Goal: Find specific page/section: Find specific page/section

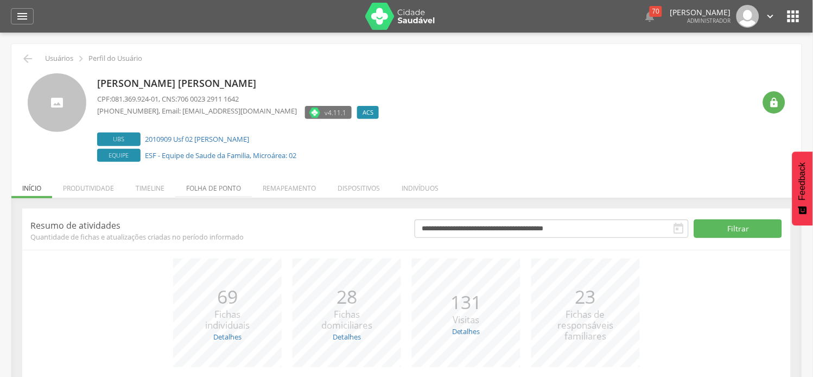
click at [223, 189] on li "Folha de ponto" at bounding box center [213, 186] width 77 height 26
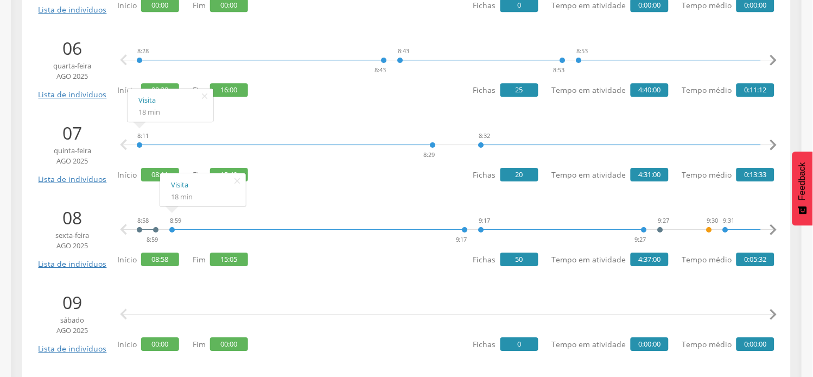
scroll to position [603, 0]
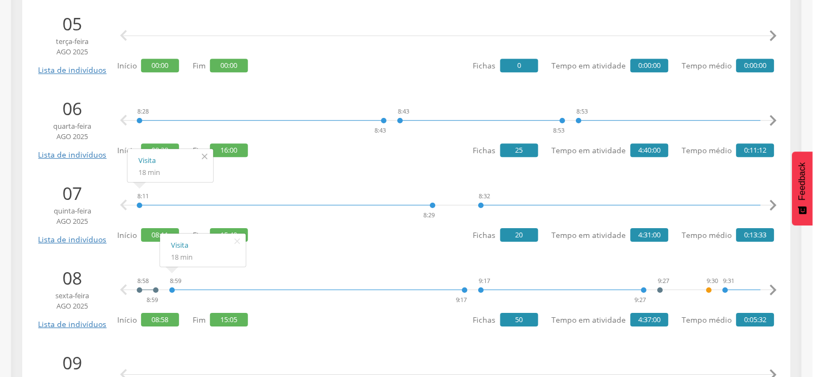
click at [201, 157] on icon "" at bounding box center [204, 156] width 17 height 15
click at [235, 242] on icon "" at bounding box center [236, 240] width 17 height 15
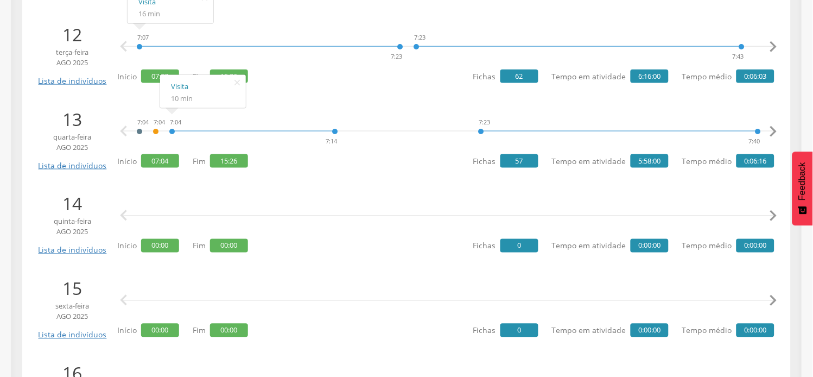
scroll to position [1206, 0]
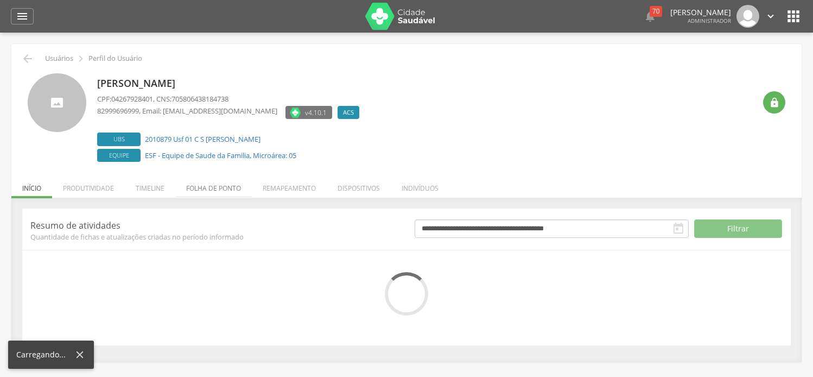
click at [232, 186] on li "Folha de ponto" at bounding box center [213, 186] width 77 height 26
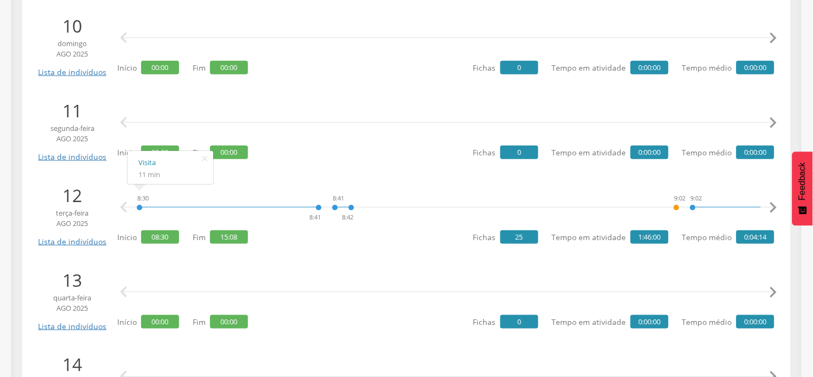
scroll to position [1025, 0]
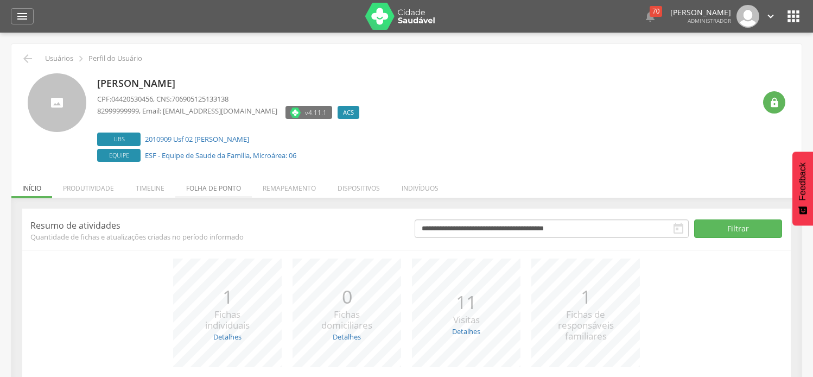
click at [207, 192] on li "Folha de ponto" at bounding box center [213, 186] width 77 height 26
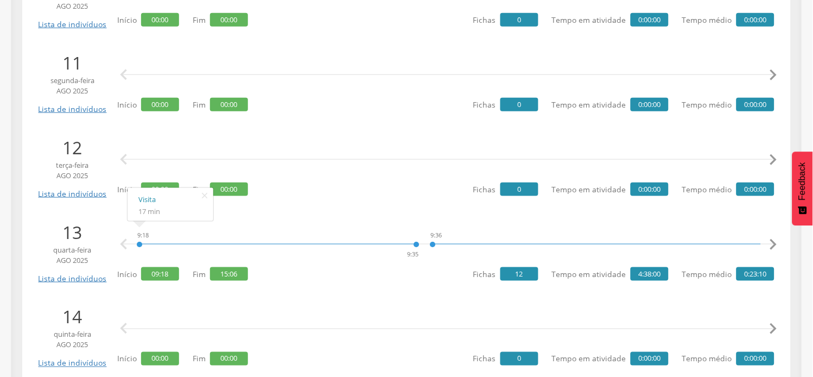
scroll to position [1086, 0]
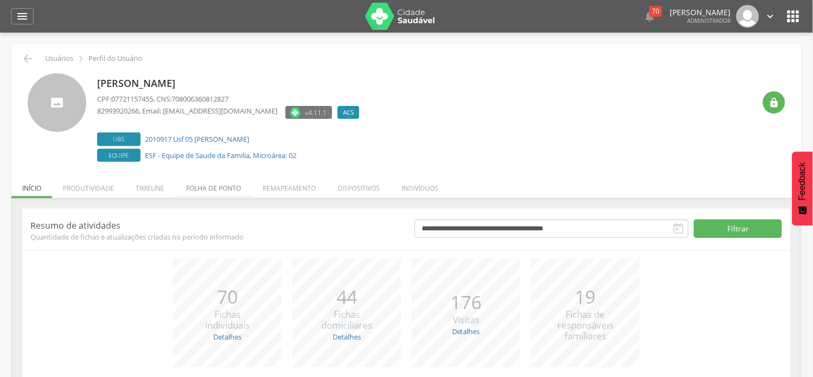
click at [215, 188] on li "Folha de ponto" at bounding box center [213, 186] width 77 height 26
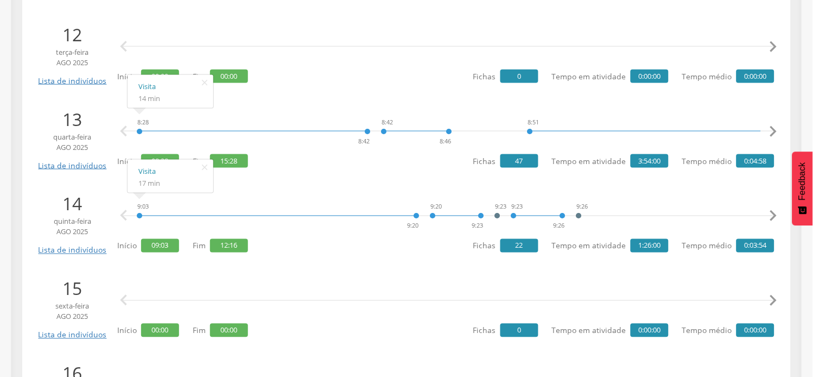
scroll to position [1206, 0]
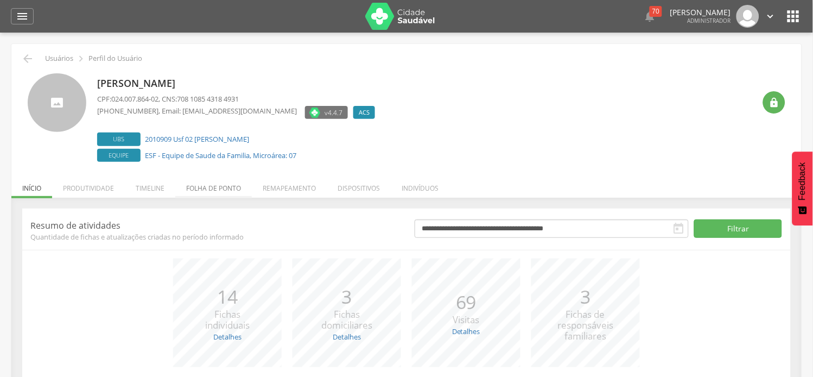
click at [207, 188] on li "Folha de ponto" at bounding box center [213, 186] width 77 height 26
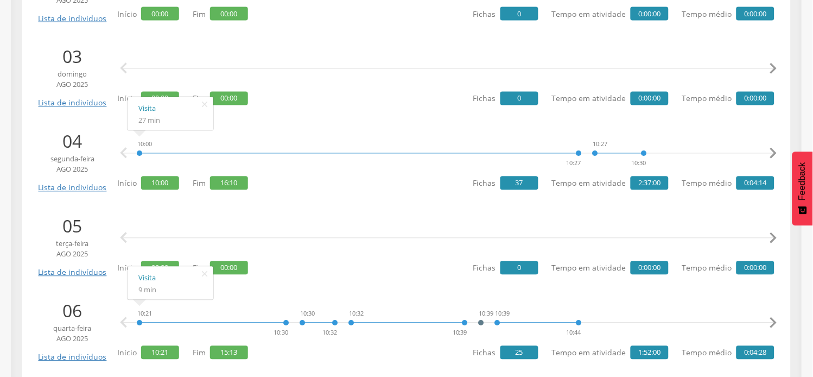
scroll to position [422, 0]
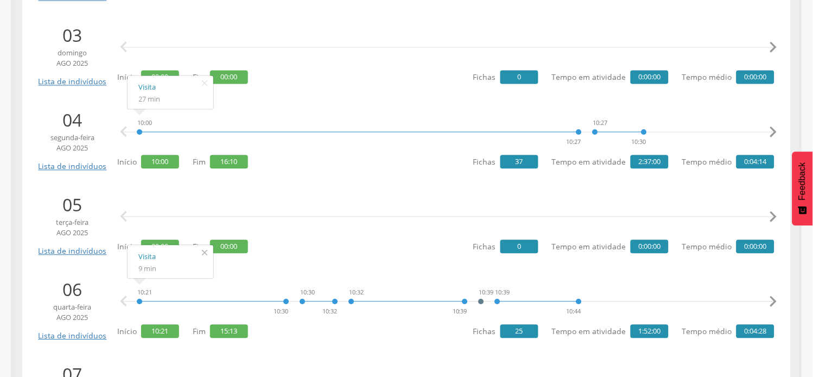
click at [202, 252] on icon "" at bounding box center [204, 252] width 17 height 15
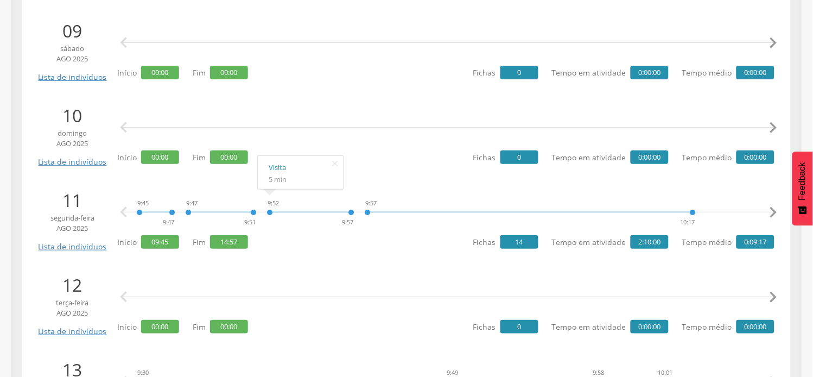
scroll to position [964, 0]
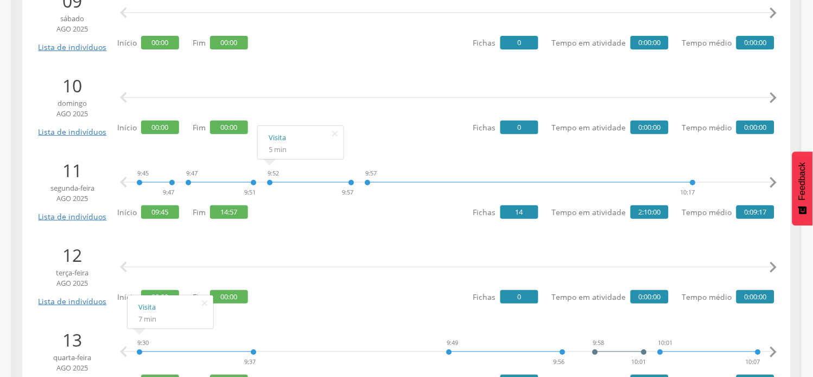
click at [240, 251] on div " " at bounding box center [449, 267] width 652 height 33
click at [207, 302] on icon "" at bounding box center [204, 302] width 17 height 15
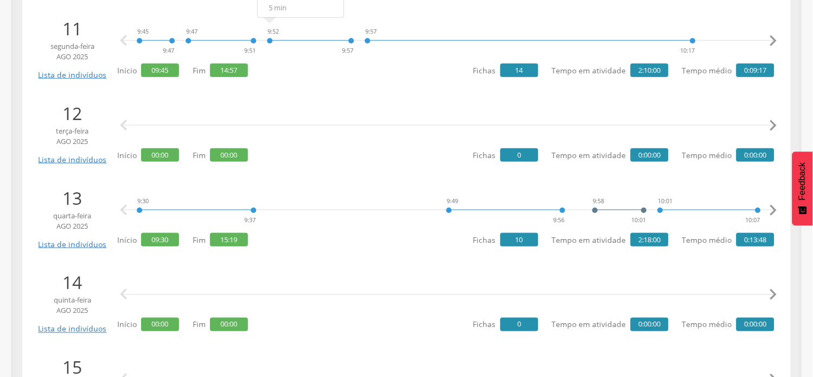
scroll to position [1086, 0]
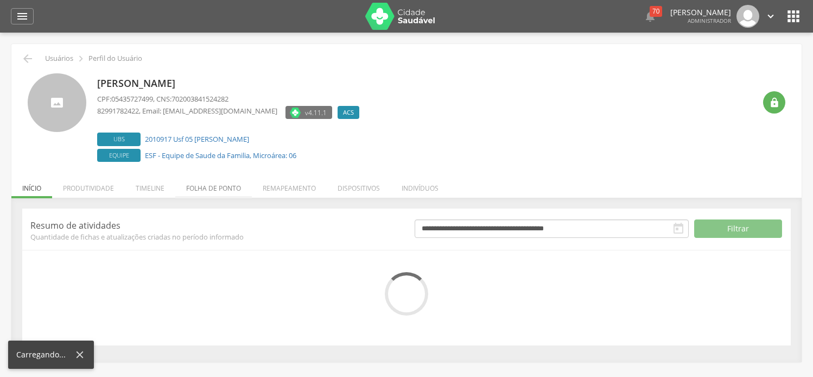
click at [218, 187] on li "Folha de ponto" at bounding box center [213, 186] width 77 height 26
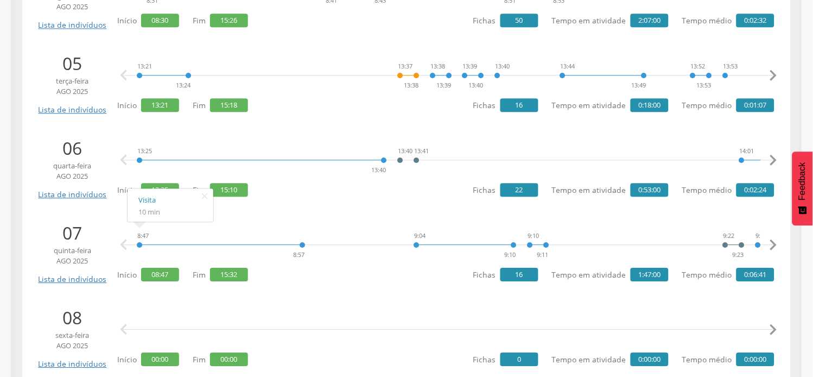
scroll to position [543, 0]
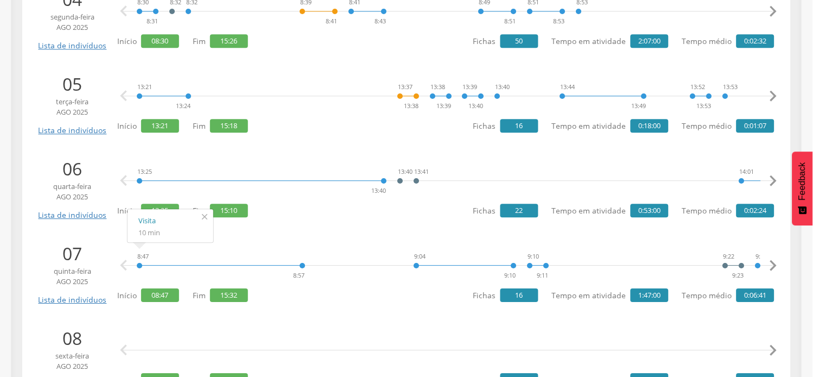
click at [205, 220] on icon "" at bounding box center [204, 216] width 17 height 15
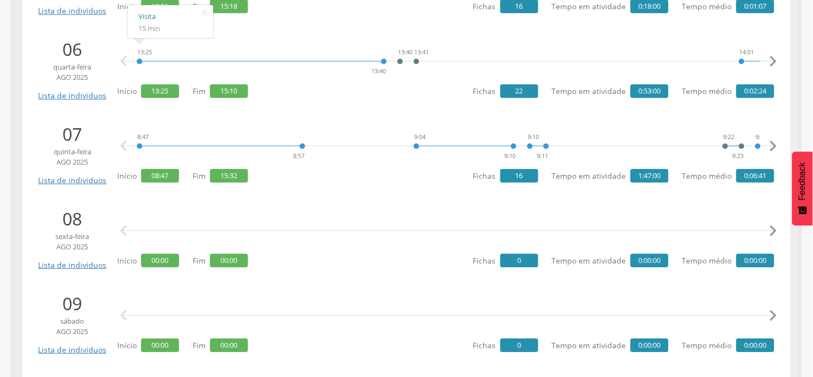
scroll to position [663, 0]
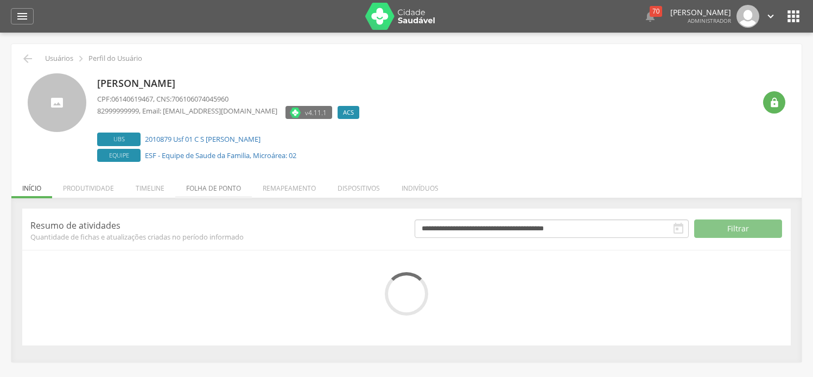
click at [205, 187] on li "Folha de ponto" at bounding box center [213, 186] width 77 height 26
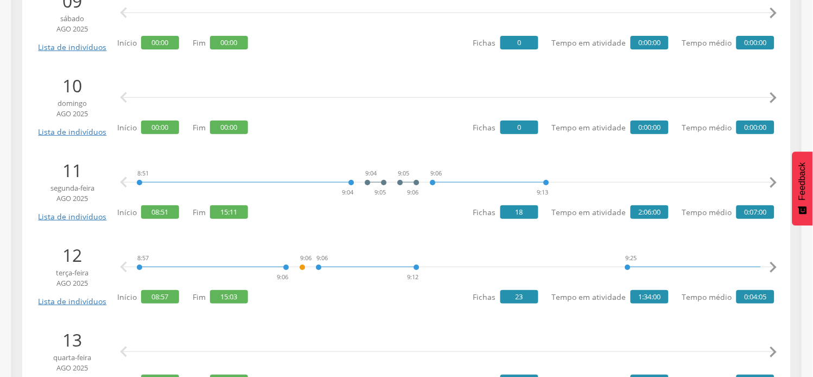
scroll to position [1025, 0]
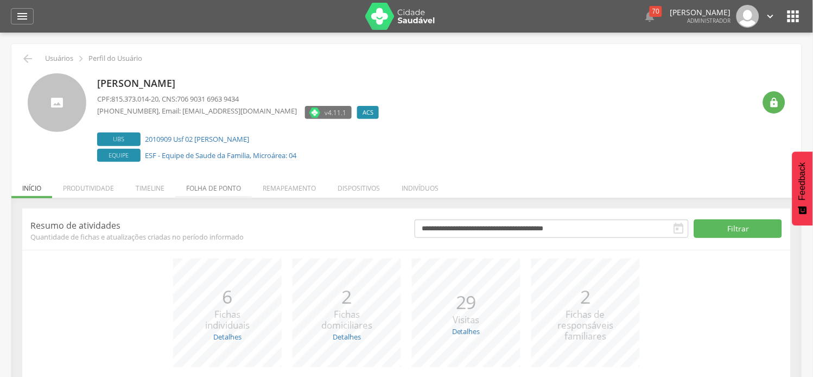
click at [227, 190] on li "Folha de ponto" at bounding box center [213, 186] width 77 height 26
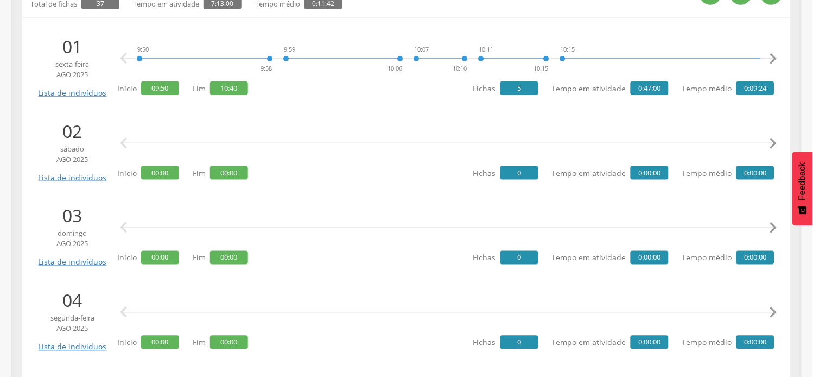
scroll to position [482, 0]
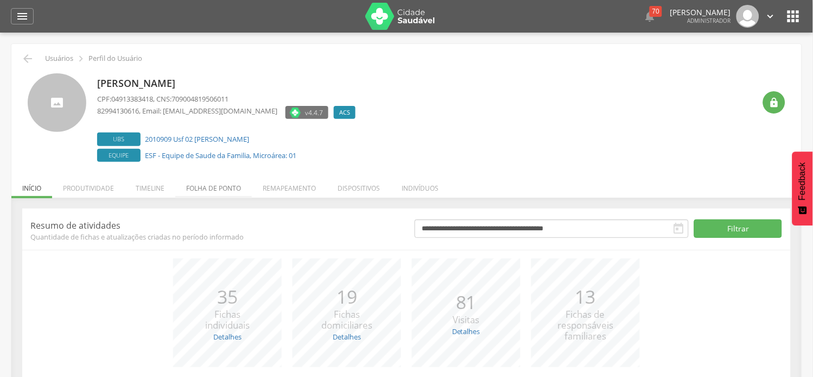
click at [206, 192] on li "Folha de ponto" at bounding box center [213, 186] width 77 height 26
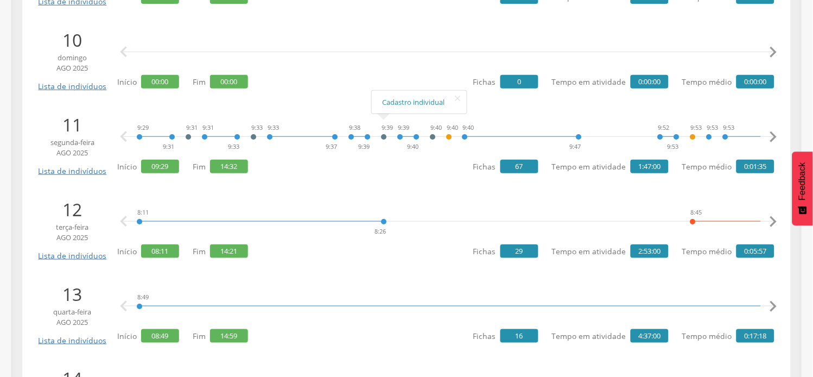
scroll to position [1086, 0]
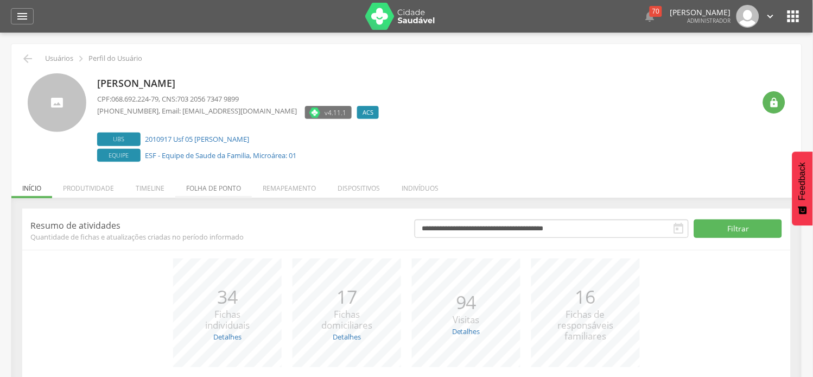
click at [195, 191] on li "Folha de ponto" at bounding box center [213, 186] width 77 height 26
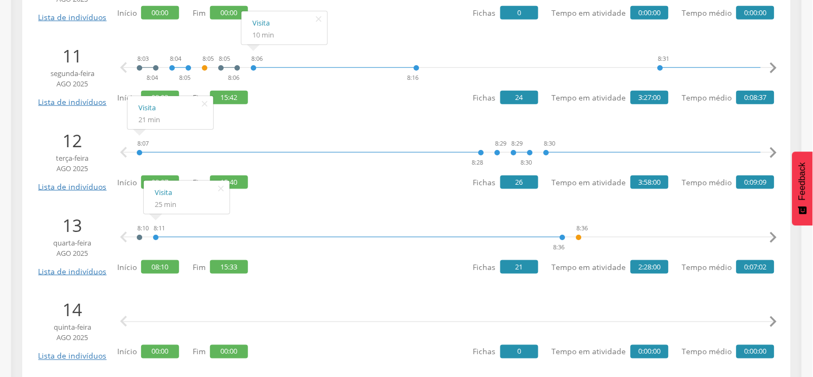
scroll to position [1086, 0]
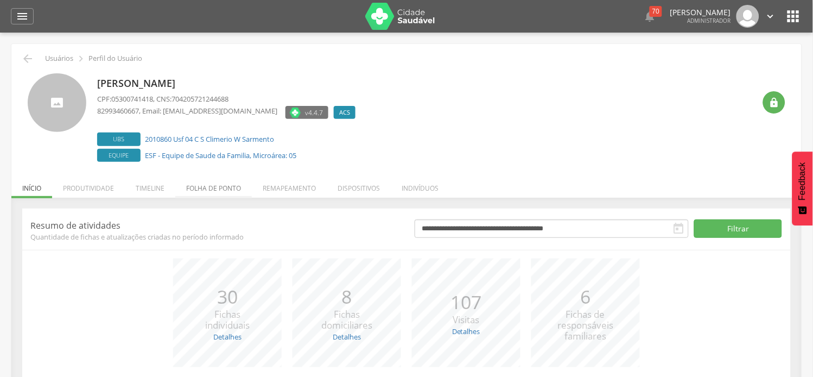
click at [221, 186] on li "Folha de ponto" at bounding box center [213, 186] width 77 height 26
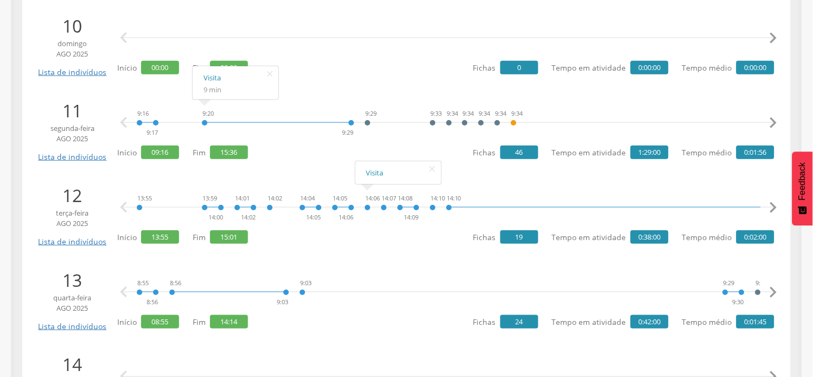
scroll to position [1025, 0]
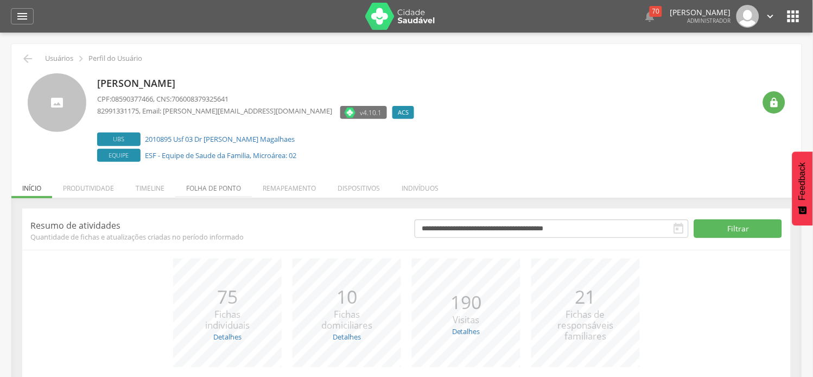
click at [208, 193] on li "Folha de ponto" at bounding box center [213, 186] width 77 height 26
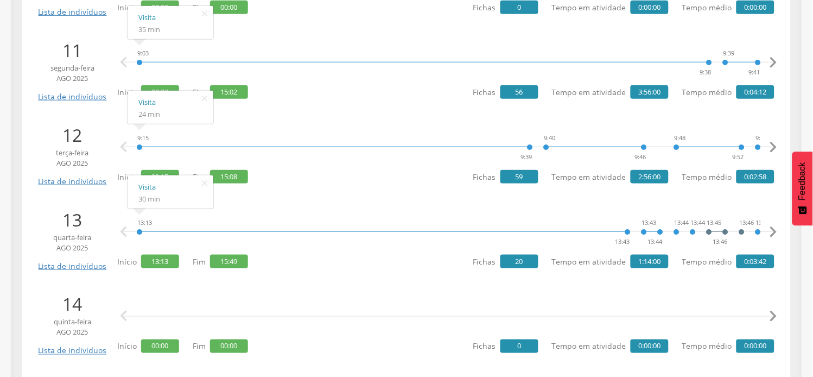
scroll to position [1086, 0]
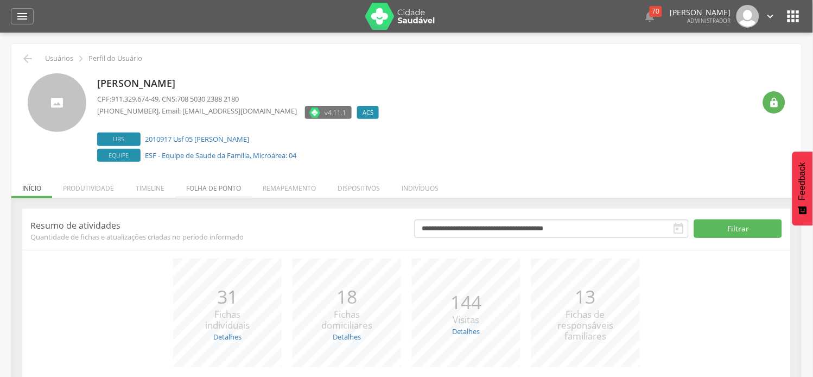
click at [216, 192] on li "Folha de ponto" at bounding box center [213, 186] width 77 height 26
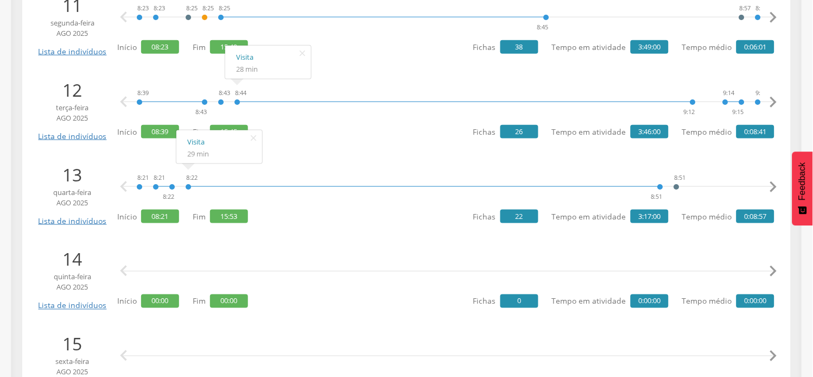
scroll to position [1146, 0]
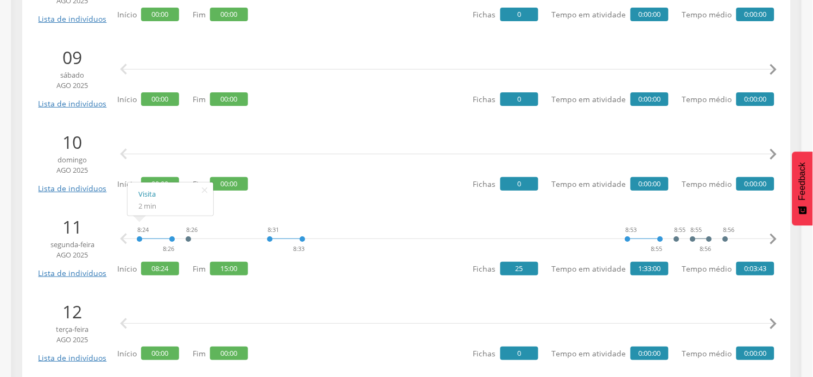
scroll to position [1025, 0]
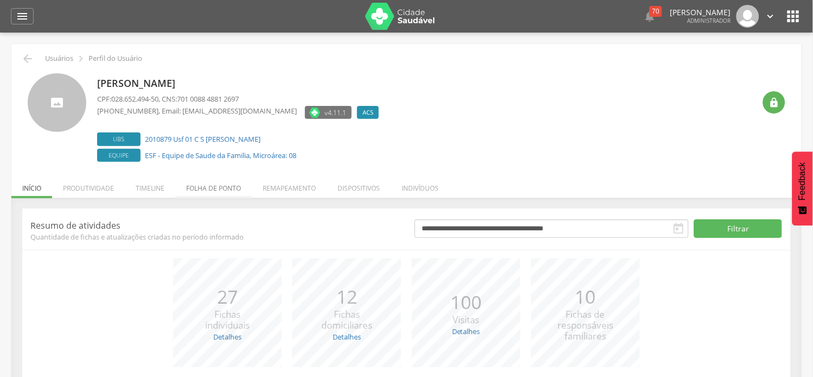
click at [214, 191] on li "Folha de ponto" at bounding box center [213, 186] width 77 height 26
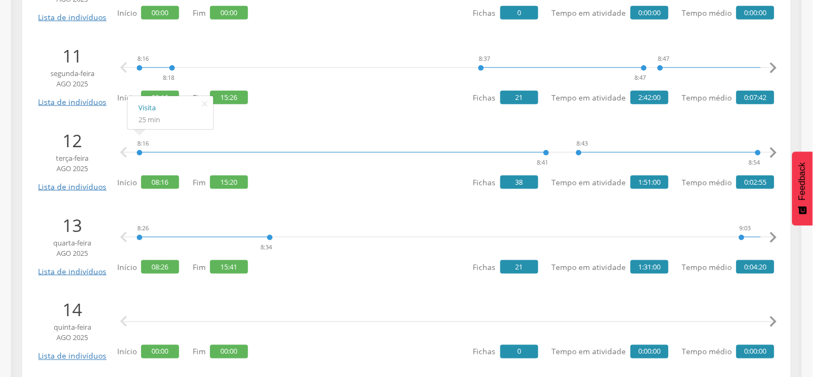
scroll to position [1086, 0]
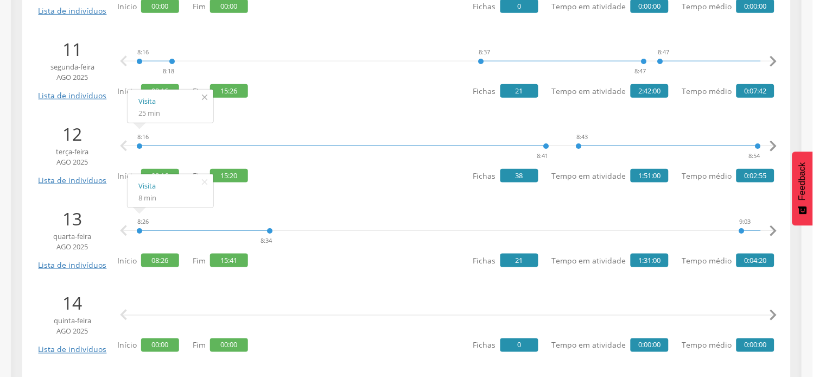
click at [202, 100] on icon "" at bounding box center [204, 97] width 17 height 15
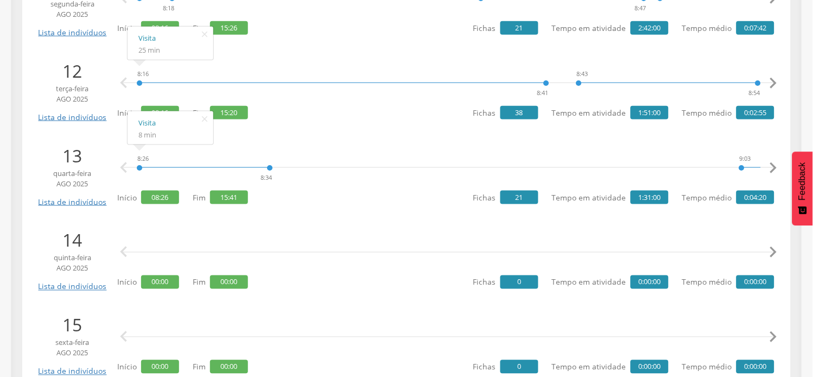
scroll to position [1206, 0]
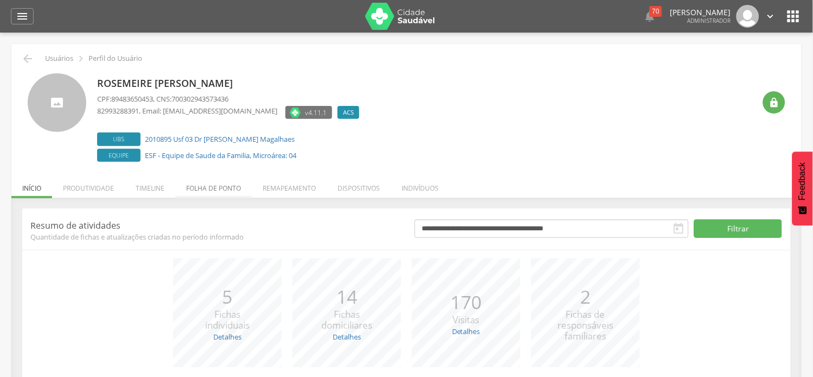
click at [220, 182] on li "Folha de ponto" at bounding box center [213, 186] width 77 height 26
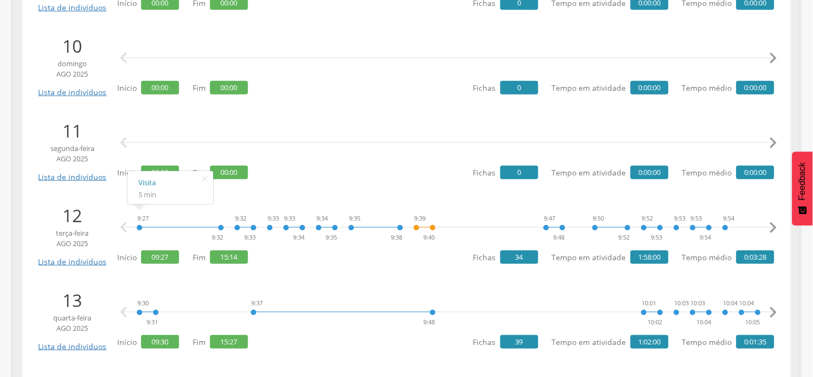
scroll to position [1025, 0]
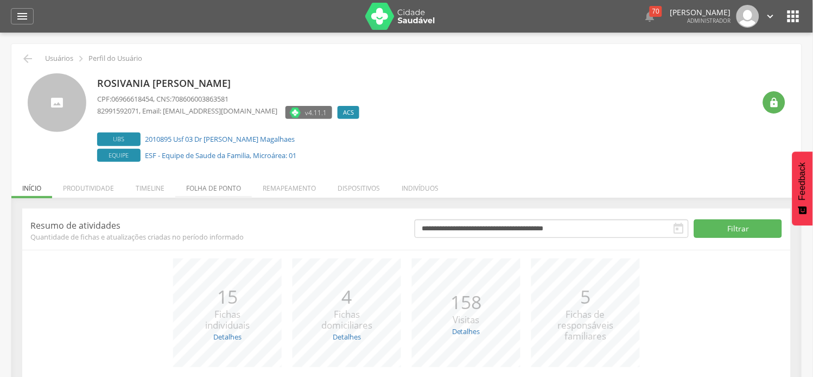
click at [213, 174] on li "Folha de ponto" at bounding box center [213, 186] width 77 height 26
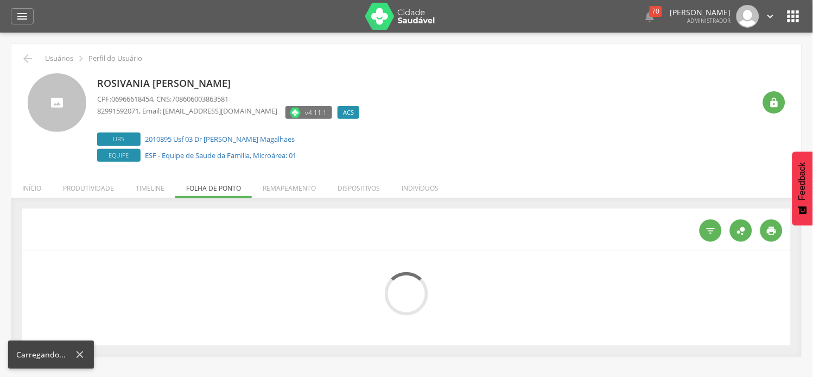
click at [213, 186] on ul "Início Produtividade Timeline Folha de ponto Remapeamento Gerenciar acesso Quar…" at bounding box center [406, 187] width 790 height 9
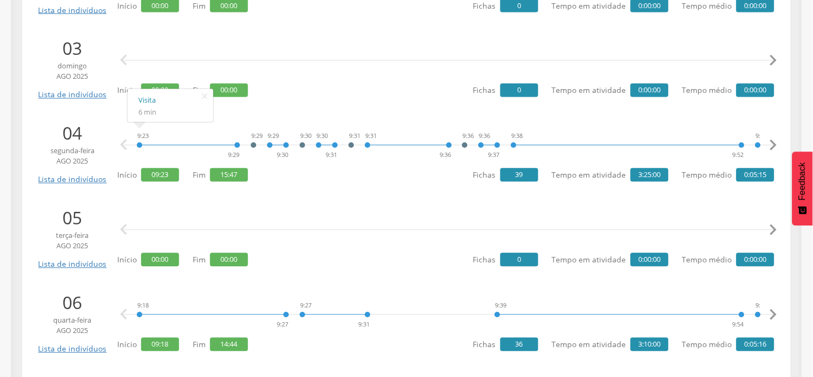
scroll to position [482, 0]
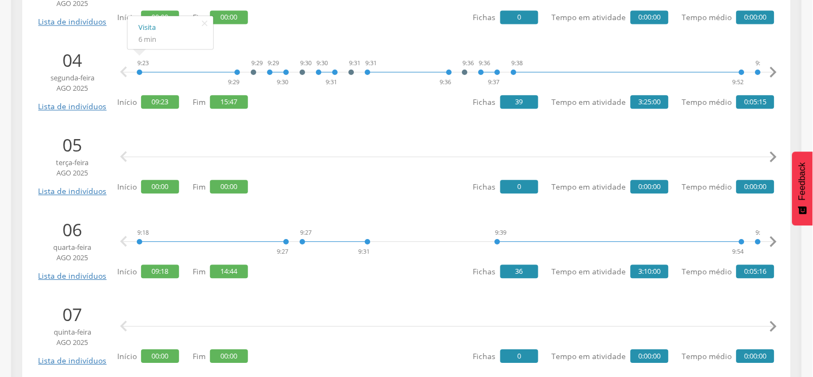
click at [195, 310] on div " " at bounding box center [449, 326] width 652 height 33
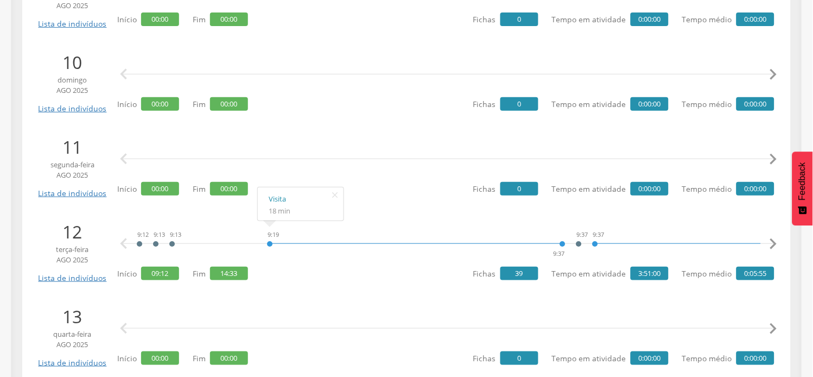
scroll to position [1025, 0]
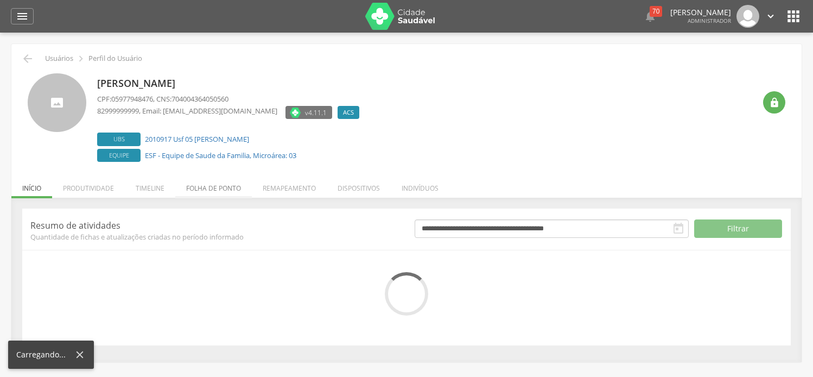
click at [204, 188] on li "Folha de ponto" at bounding box center [213, 186] width 77 height 26
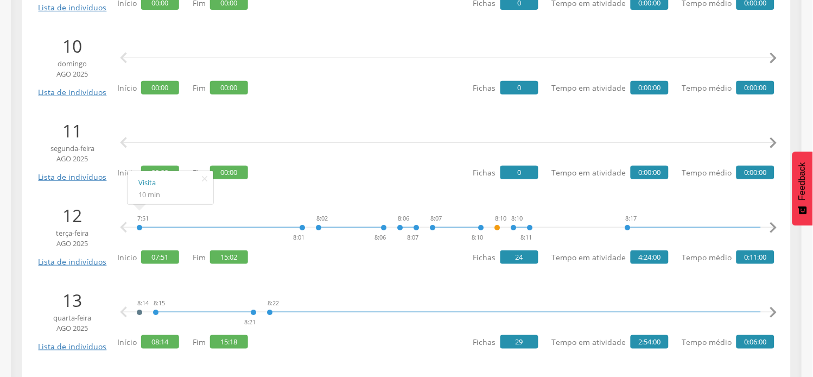
scroll to position [1025, 0]
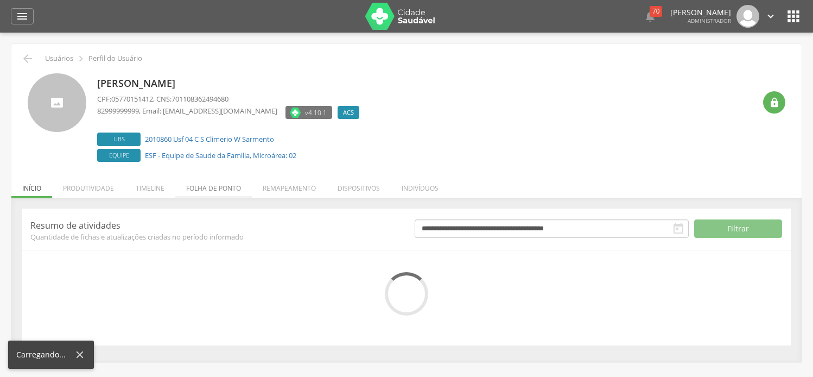
click at [226, 185] on li "Folha de ponto" at bounding box center [213, 186] width 77 height 26
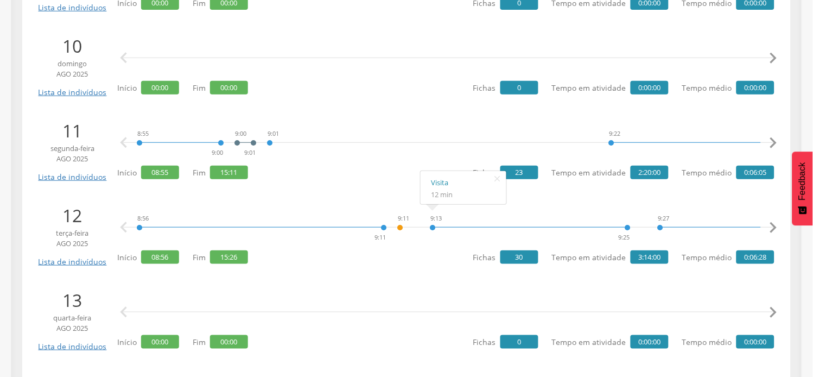
scroll to position [1025, 0]
